Goal: Information Seeking & Learning: Learn about a topic

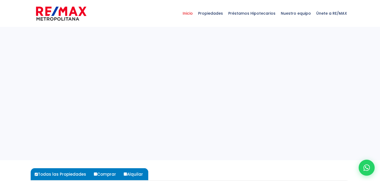
select select
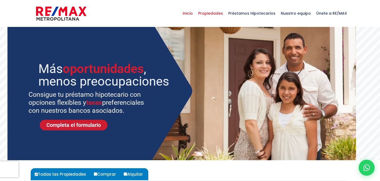
click at [207, 13] on span "Propiedades" at bounding box center [211, 13] width 30 height 16
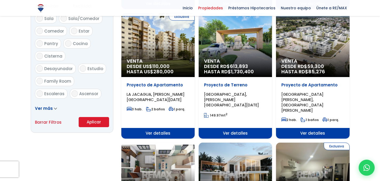
scroll to position [320, 0]
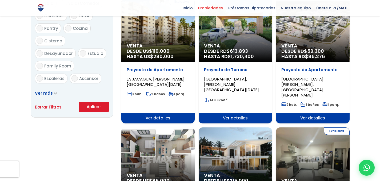
click at [54, 93] on icon at bounding box center [55, 93] width 2 height 1
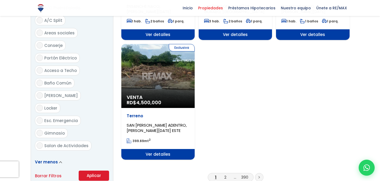
scroll to position [640, 0]
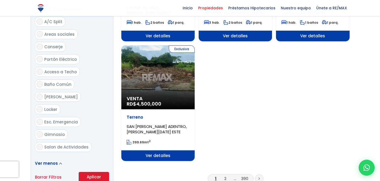
click at [58, 161] on link "Ver menos" at bounding box center [48, 164] width 27 height 6
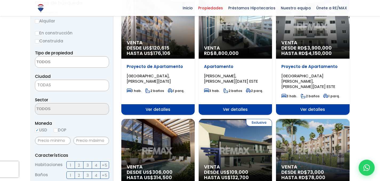
scroll to position [0, 0]
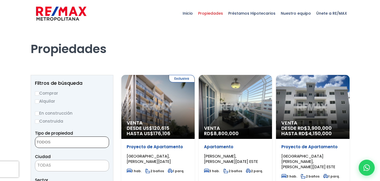
click at [54, 144] on textarea "Search" at bounding box center [61, 142] width 52 height 11
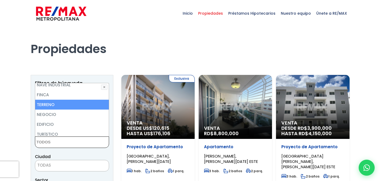
scroll to position [33, 0]
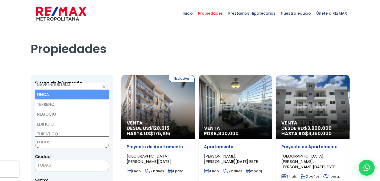
click at [66, 97] on li "FINCA" at bounding box center [72, 95] width 74 height 10
select select "estate"
click at [45, 90] on li "FINCA" at bounding box center [72, 95] width 74 height 10
click at [45, 94] on li "FINCA" at bounding box center [72, 95] width 74 height 10
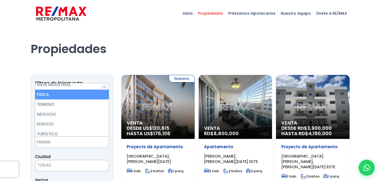
select select "estate"
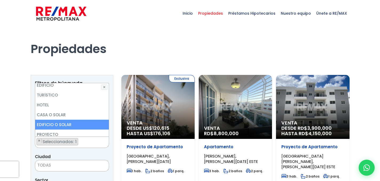
scroll to position [0, 0]
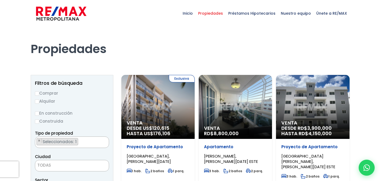
click at [62, 154] on div "Ciudad SANTO DOMINGO DE GUZMÁN SANTO DOMINGO ESTE SANTO DOMINGO OESTE SANTO DOM…" at bounding box center [72, 162] width 74 height 18
click at [44, 142] on span "Seleccionados: 1" at bounding box center [60, 142] width 36 height 6
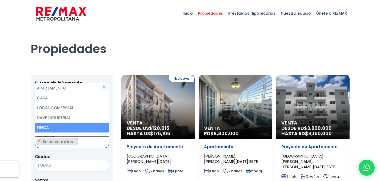
scroll to position [20, 0]
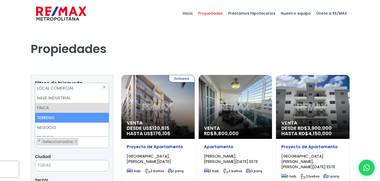
click at [45, 121] on li "TERRENO" at bounding box center [72, 118] width 74 height 10
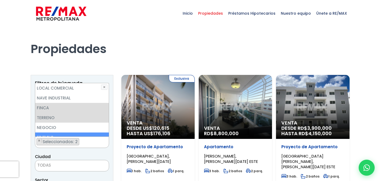
click at [69, 156] on div "Ciudad SANTO DOMINGO DE GUZMÁN SANTO DOMINGO ESTE SANTO DOMINGO OESTE SANTO DOM…" at bounding box center [72, 162] width 74 height 18
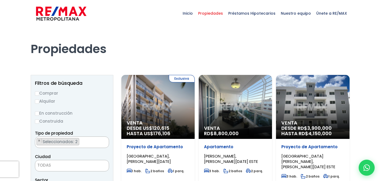
click at [38, 95] on input "Comprar" at bounding box center [37, 94] width 4 height 4
radio input "true"
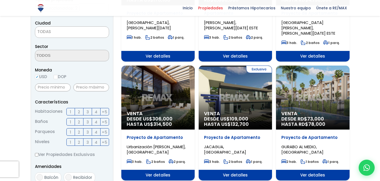
scroll to position [267, 0]
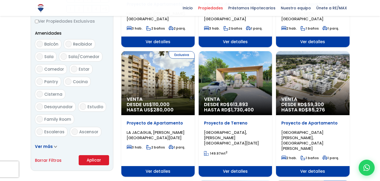
click at [91, 160] on button "Aplicar" at bounding box center [94, 160] width 30 height 10
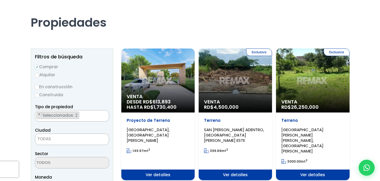
scroll to position [27, 0]
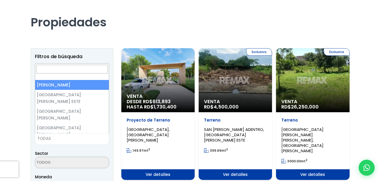
click at [60, 137] on span "TODAS" at bounding box center [72, 138] width 74 height 7
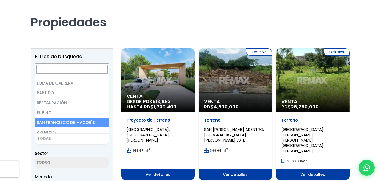
scroll to position [0, 0]
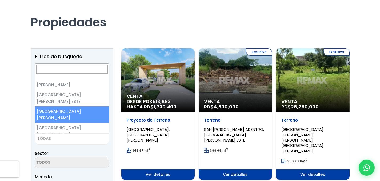
select select "149"
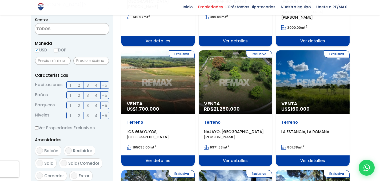
scroll to position [267, 0]
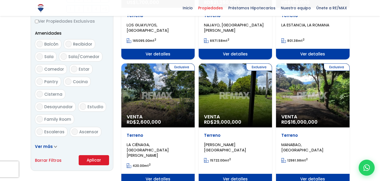
click at [91, 159] on button "Aplicar" at bounding box center [94, 160] width 30 height 10
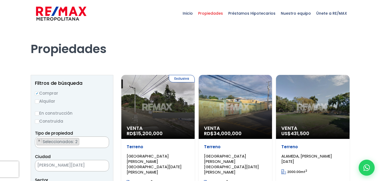
scroll to position [53, 0]
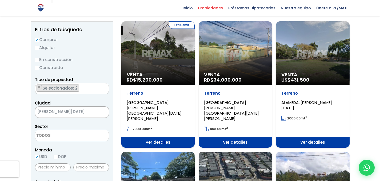
select select
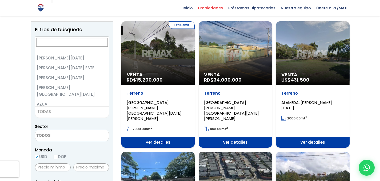
click at [41, 113] on span "TODAS" at bounding box center [44, 112] width 14 height 6
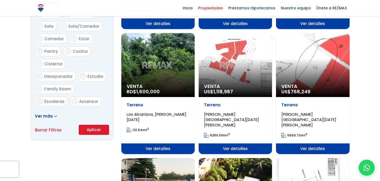
scroll to position [374, 0]
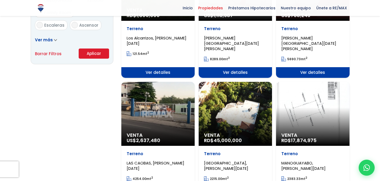
click at [89, 56] on button "Aplicar" at bounding box center [94, 54] width 30 height 10
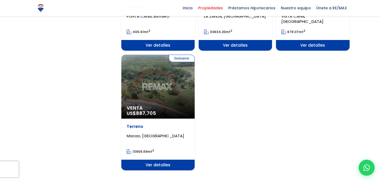
scroll to position [694, 0]
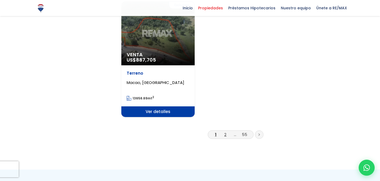
click at [224, 132] on link "2" at bounding box center [225, 135] width 2 height 6
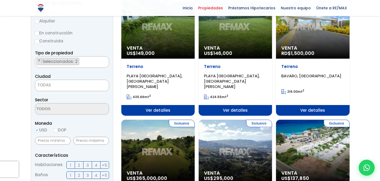
scroll to position [80, 0]
click at [82, 65] on ul "× Seleccionados: 2 × Seleccionados: 2" at bounding box center [68, 62] width 67 height 11
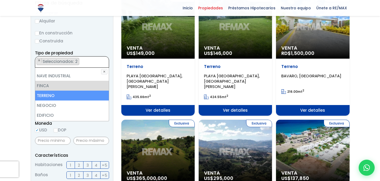
scroll to position [27, 0]
click at [50, 96] on li "TERRENO" at bounding box center [72, 95] width 74 height 10
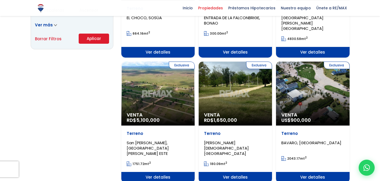
scroll to position [294, 0]
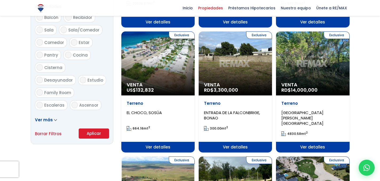
click at [100, 137] on button "Aplicar" at bounding box center [94, 134] width 30 height 10
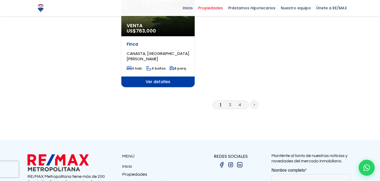
scroll to position [721, 0]
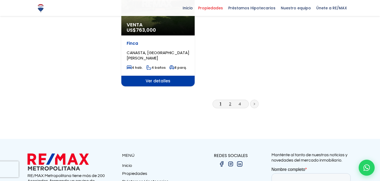
click at [229, 101] on link "2" at bounding box center [230, 104] width 2 height 6
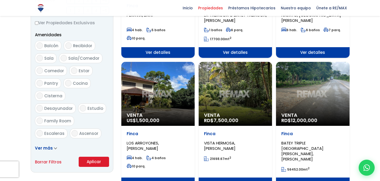
scroll to position [267, 0]
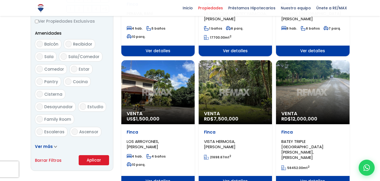
click at [234, 99] on div "Venta RD$ 7,500,000" at bounding box center [235, 92] width 73 height 64
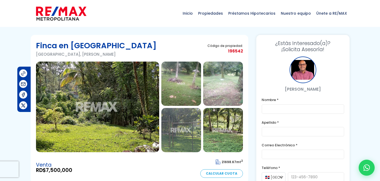
click at [183, 133] on img at bounding box center [181, 130] width 40 height 44
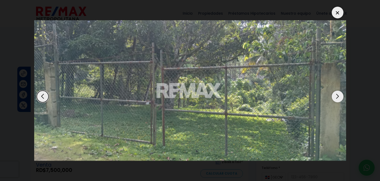
click at [337, 100] on div "Next slide" at bounding box center [338, 97] width 12 height 12
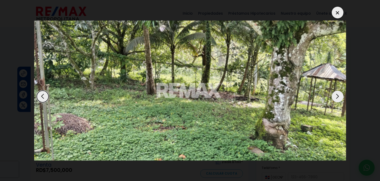
click at [337, 100] on div "Next slide" at bounding box center [338, 97] width 12 height 12
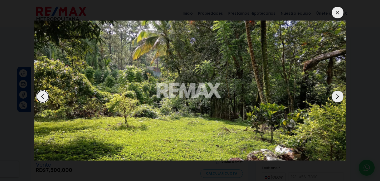
click at [337, 100] on div "Next slide" at bounding box center [338, 97] width 12 height 12
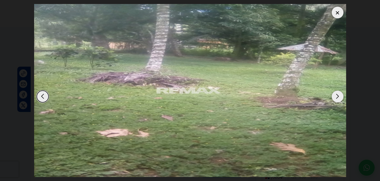
click at [337, 100] on div "Next slide" at bounding box center [338, 97] width 12 height 12
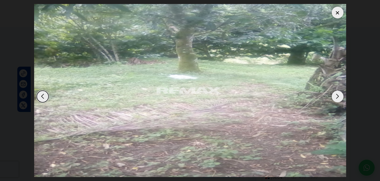
click at [337, 100] on div "Next slide" at bounding box center [338, 97] width 12 height 12
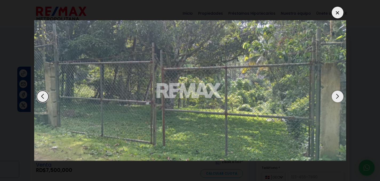
click at [337, 100] on div "Next slide" at bounding box center [338, 97] width 12 height 12
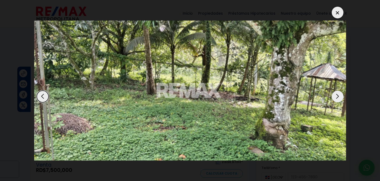
click at [339, 11] on div at bounding box center [338, 13] width 12 height 12
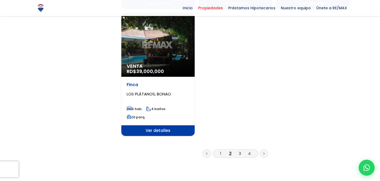
scroll to position [694, 0]
click at [241, 151] on link "3" at bounding box center [240, 154] width 2 height 6
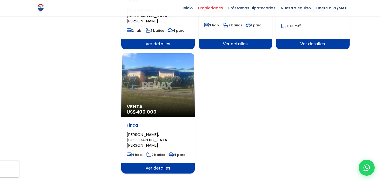
scroll to position [694, 0]
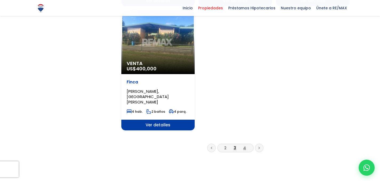
click at [246, 145] on link "4" at bounding box center [244, 148] width 3 height 6
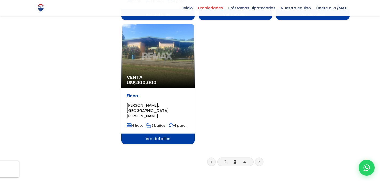
scroll to position [640, 0]
